Goal: Communication & Community: Answer question/provide support

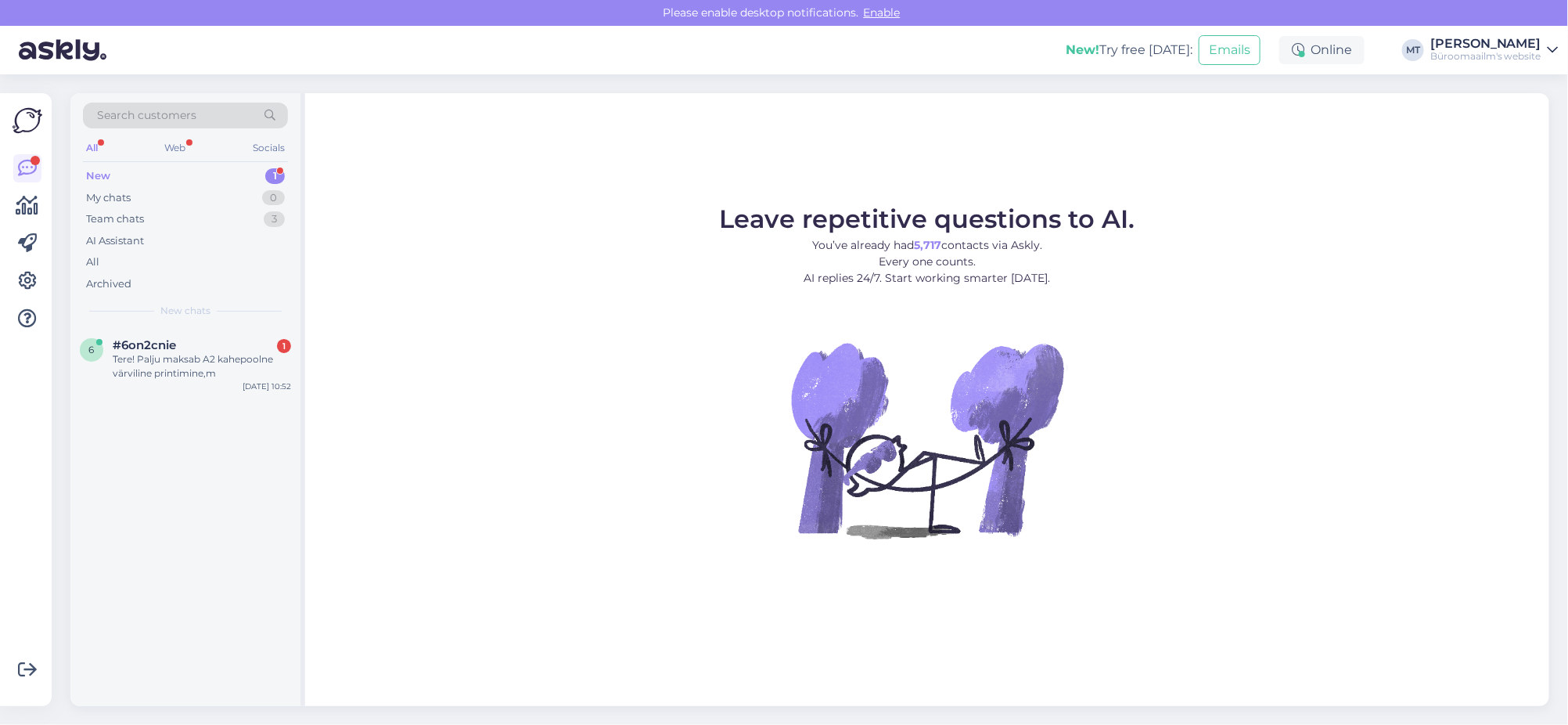
click at [103, 176] on div "New" at bounding box center [99, 176] width 24 height 16
click at [151, 363] on div "Tere! Palju maksab A2 kahepoolne värviline printimine,m" at bounding box center [202, 366] width 178 height 29
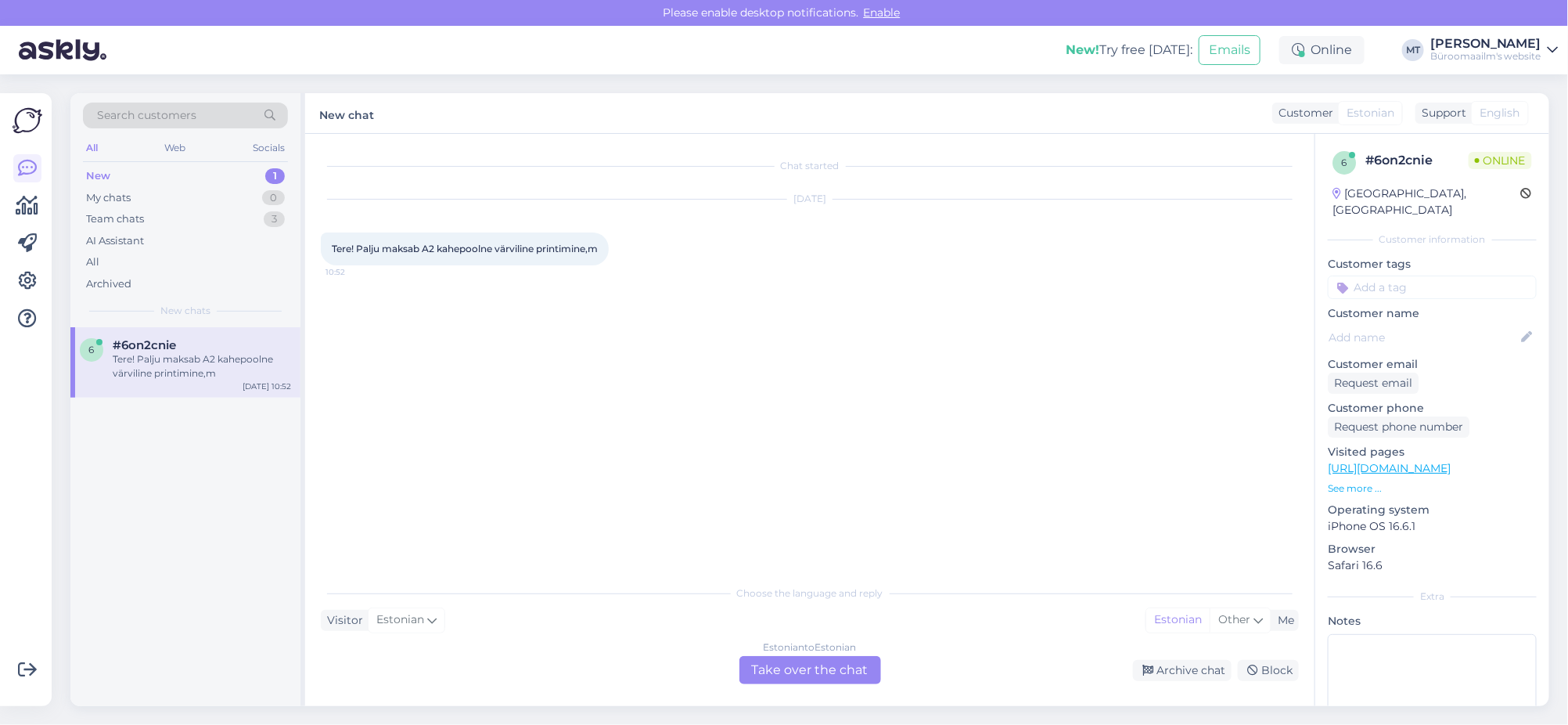
click at [842, 670] on div "Estonian to Estonian Take over the chat" at bounding box center [810, 670] width 142 height 29
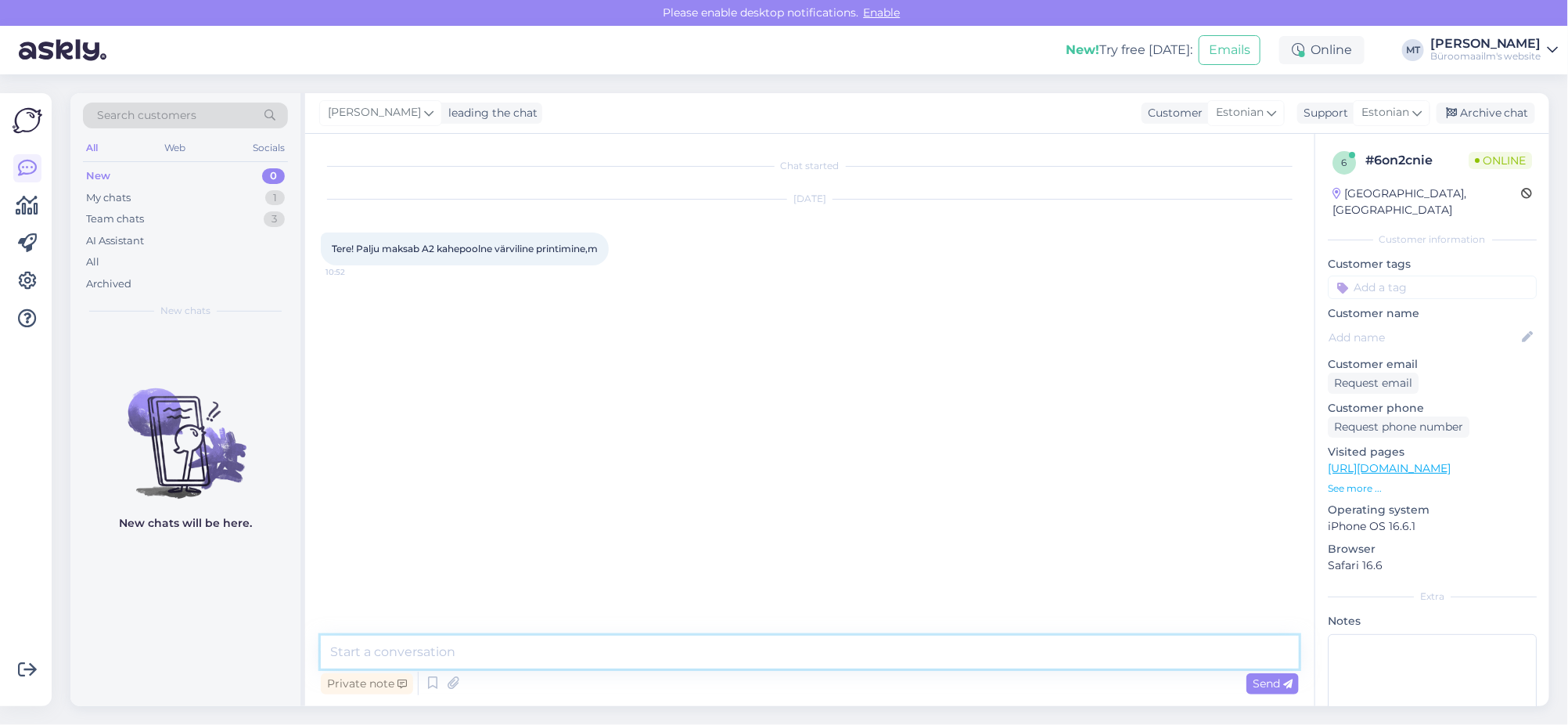
click at [376, 645] on textarea at bounding box center [810, 652] width 978 height 33
type textarea "Tere. A2 formaadis kahepoolset printi teha ei saa, ainult ühepoolset, ühepoolse…"
click at [1266, 687] on span "Send" at bounding box center [1273, 683] width 40 height 14
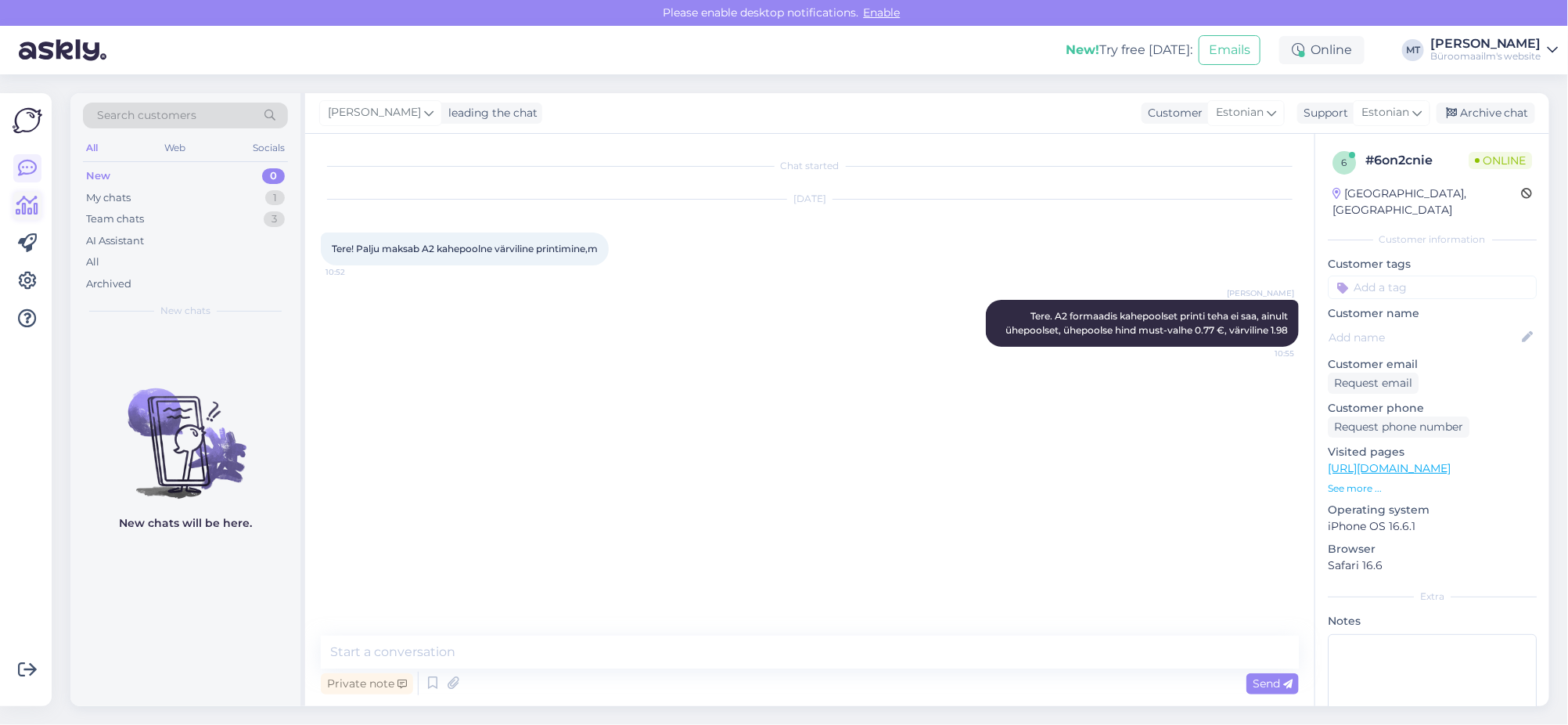
click at [33, 200] on icon at bounding box center [28, 206] width 22 height 19
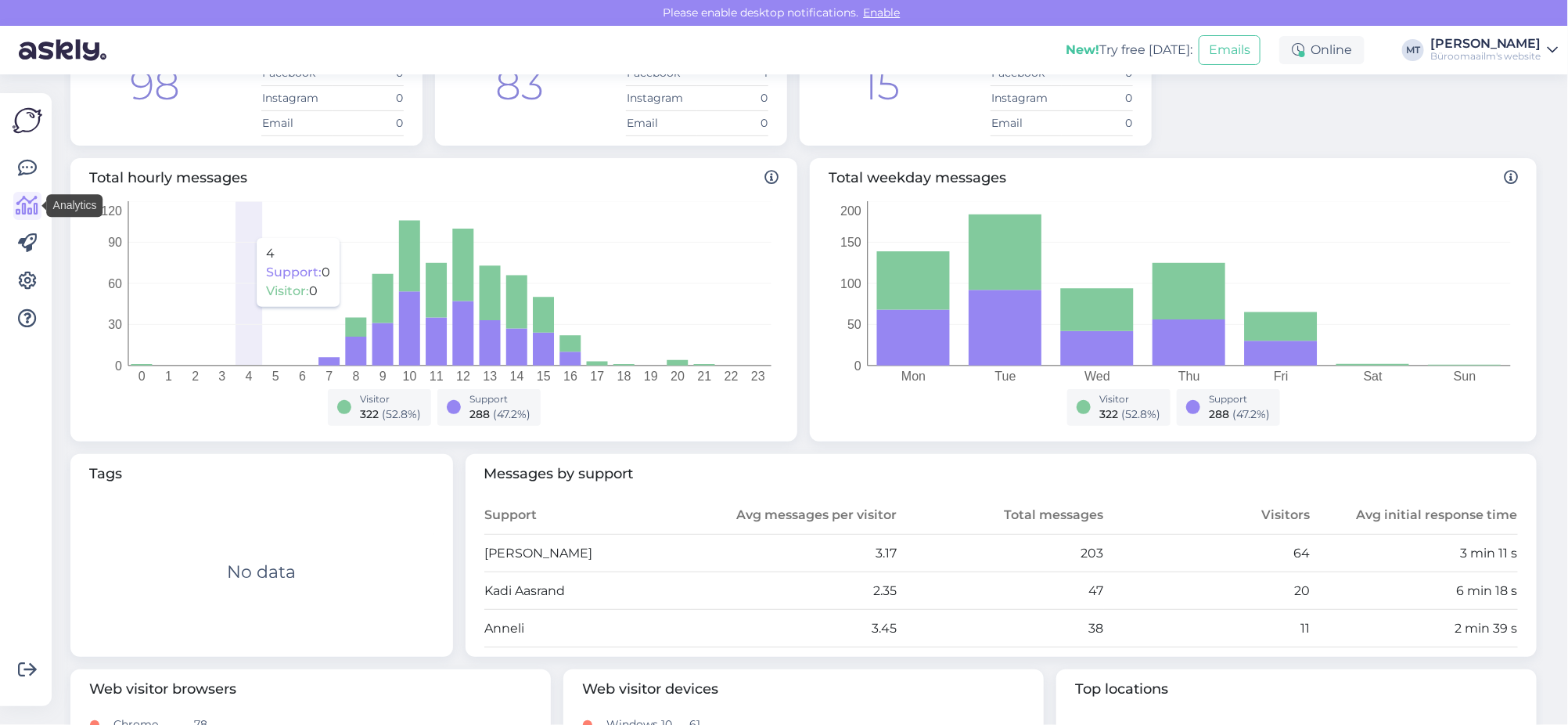
scroll to position [292, 0]
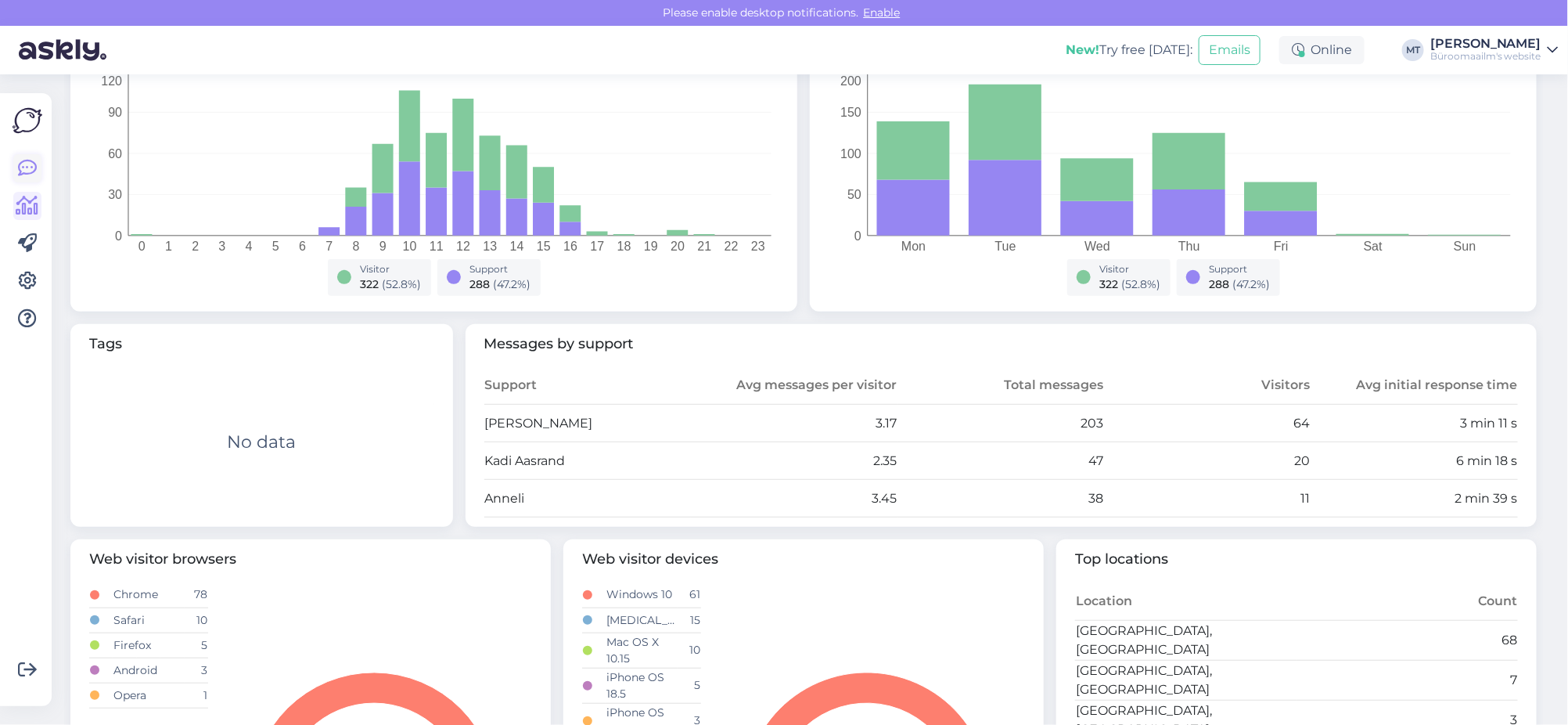
click at [31, 171] on icon at bounding box center [28, 169] width 19 height 19
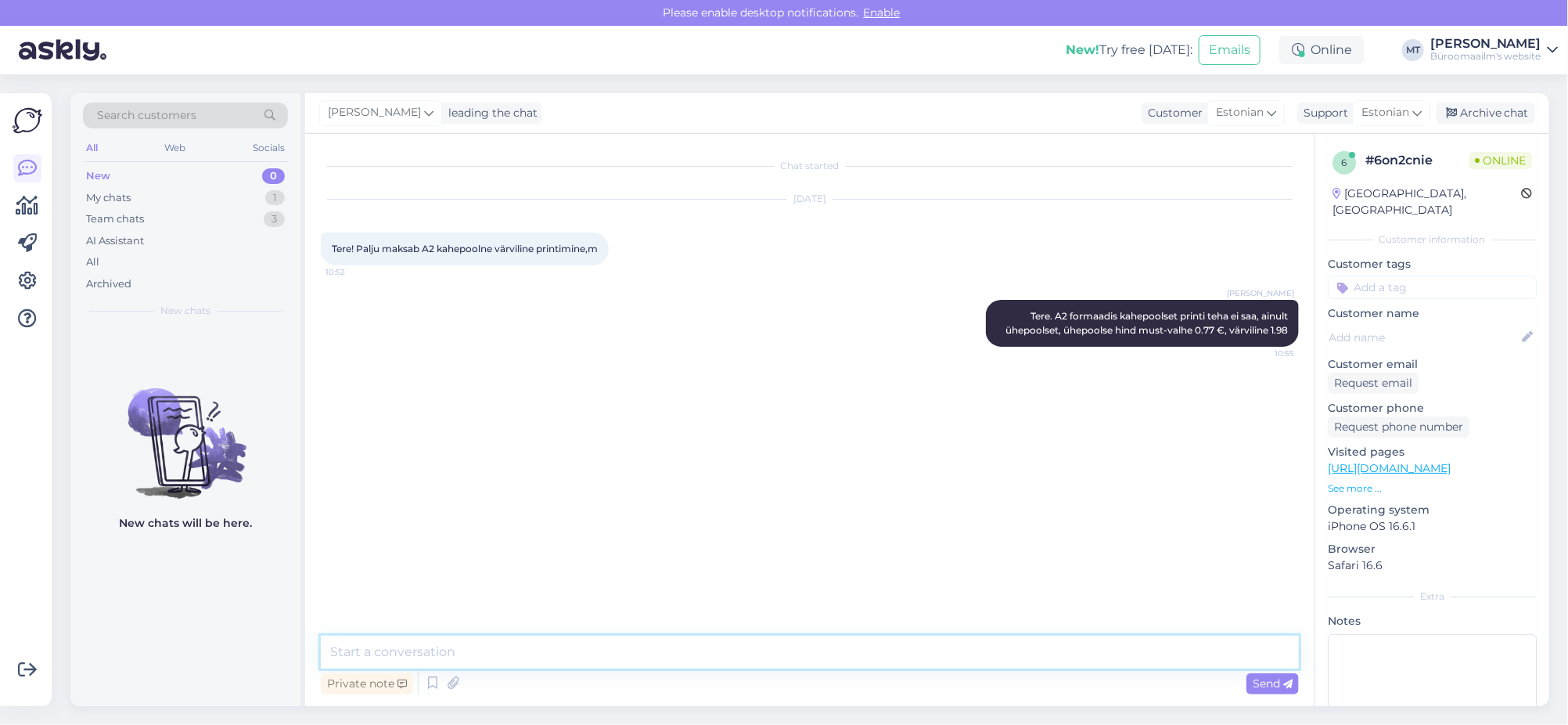
click at [400, 664] on textarea at bounding box center [810, 652] width 978 height 33
type textarea "p"
paste textarea "[URL][DOMAIN_NAME]"
type textarea "teenuse hinnakiri [URL][DOMAIN_NAME]"
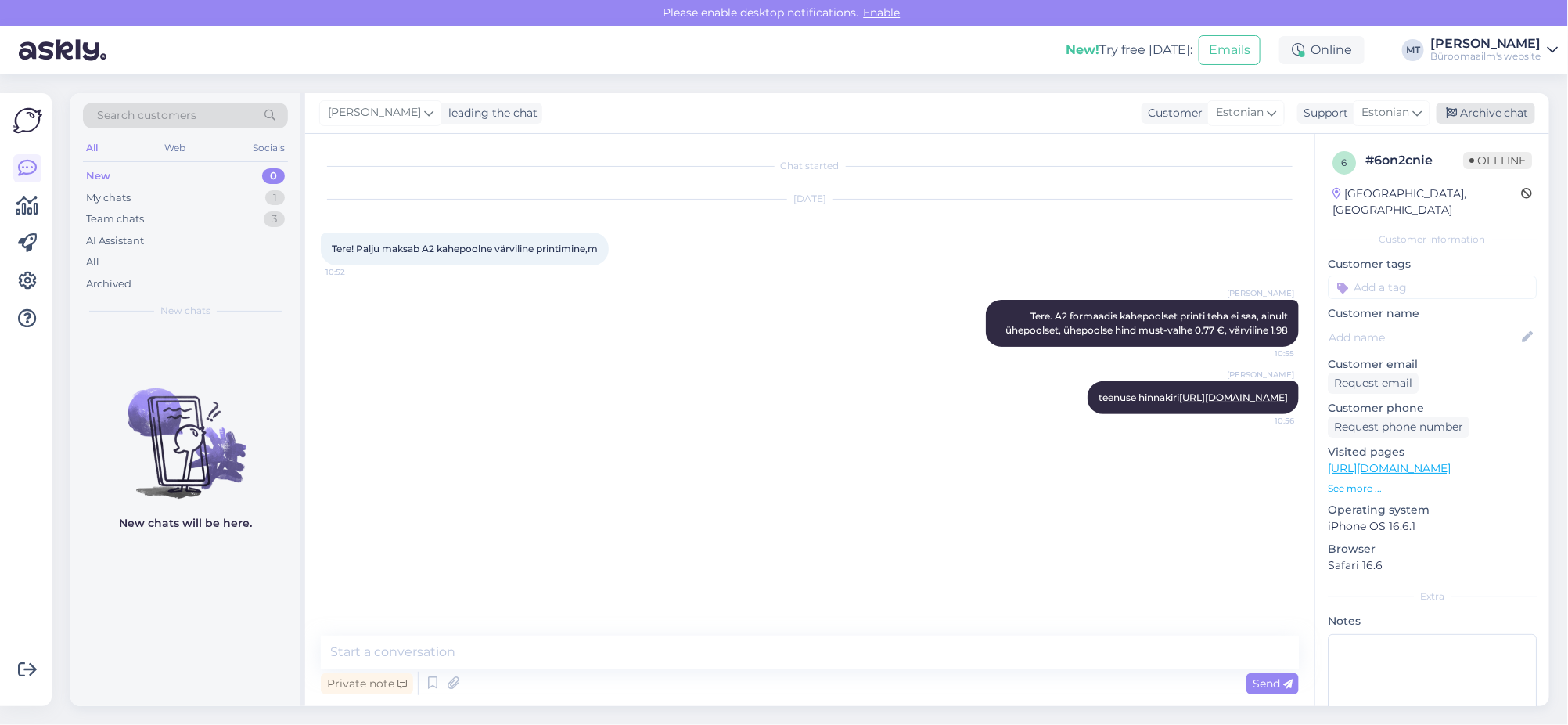
click at [1491, 110] on div "Archive chat" at bounding box center [1486, 113] width 99 height 21
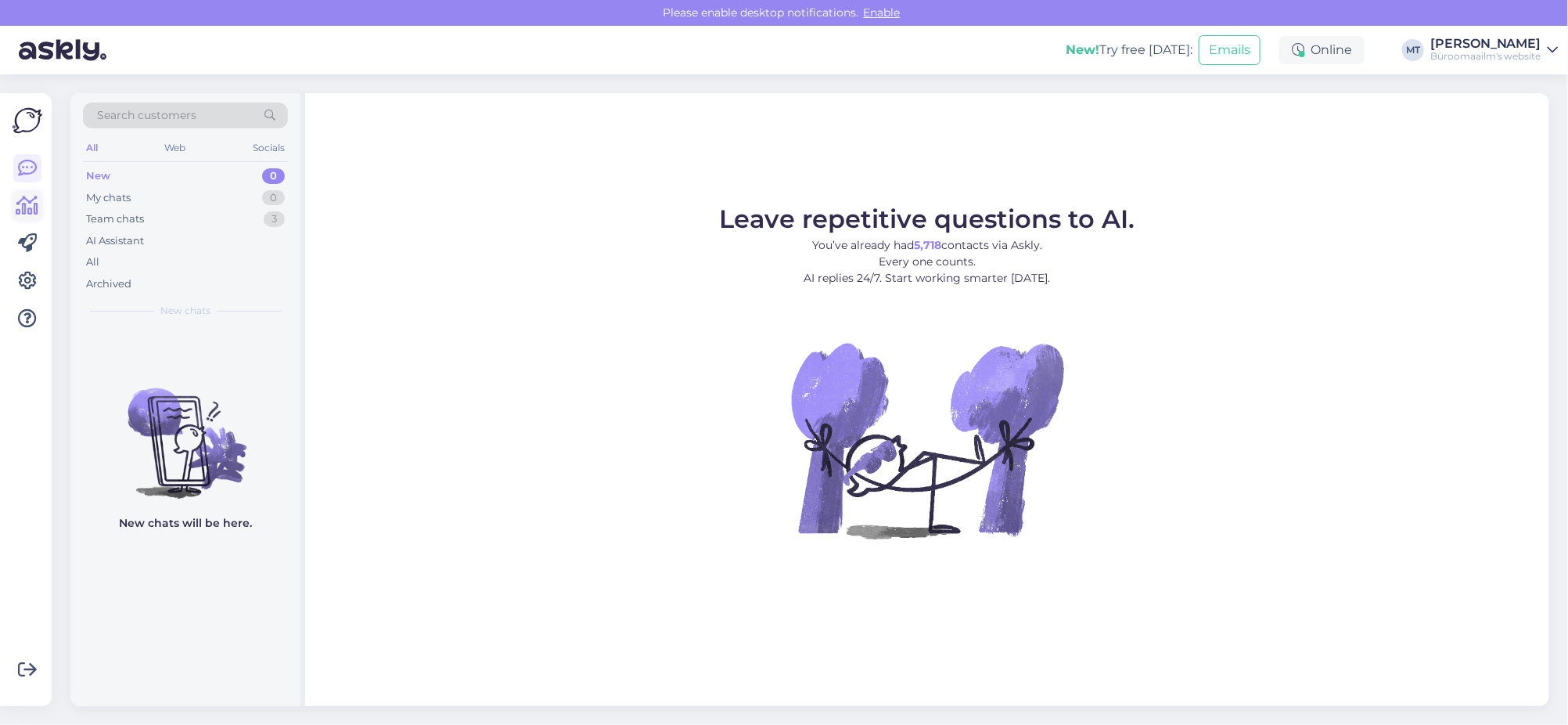
click at [17, 208] on icon at bounding box center [28, 206] width 22 height 19
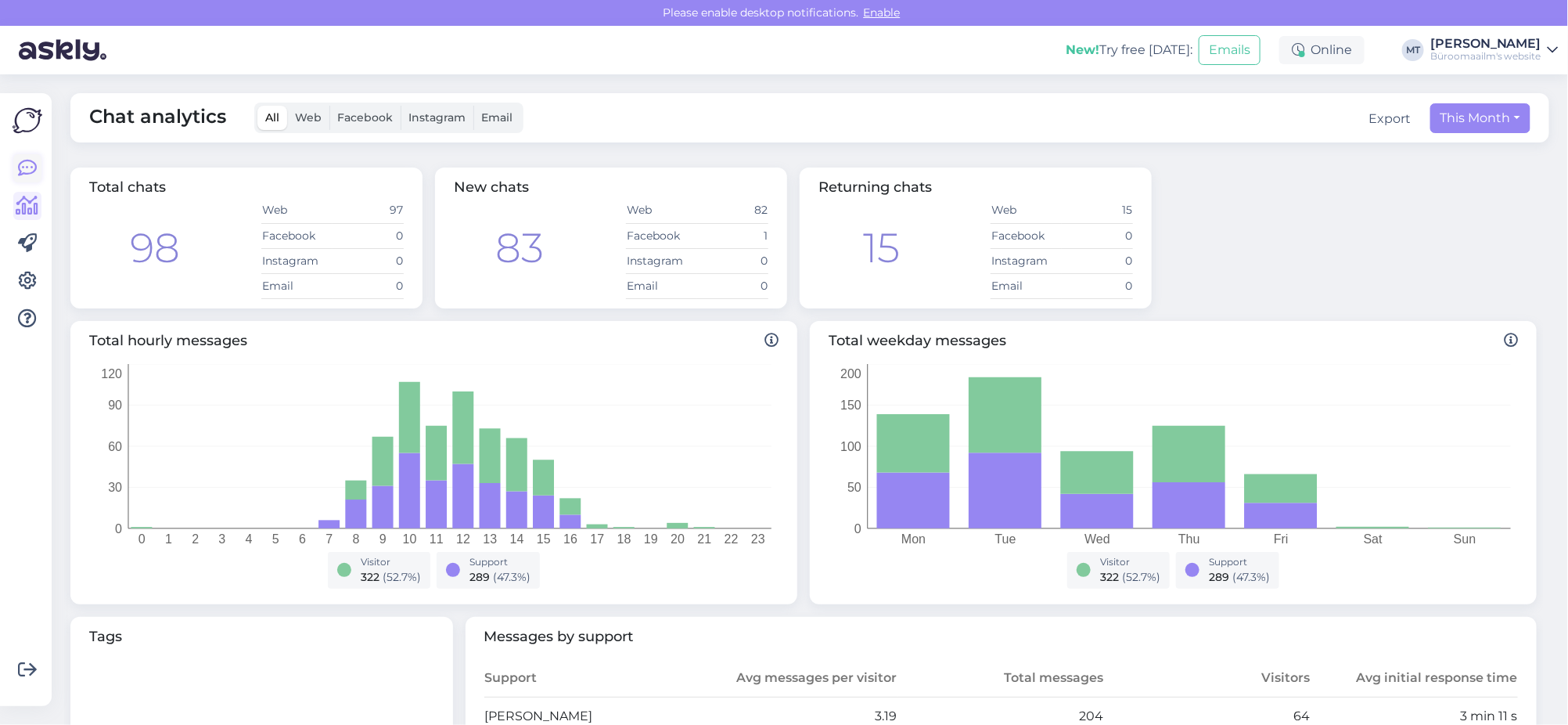
click at [14, 164] on link at bounding box center [27, 168] width 29 height 29
